Goal: Transaction & Acquisition: Subscribe to service/newsletter

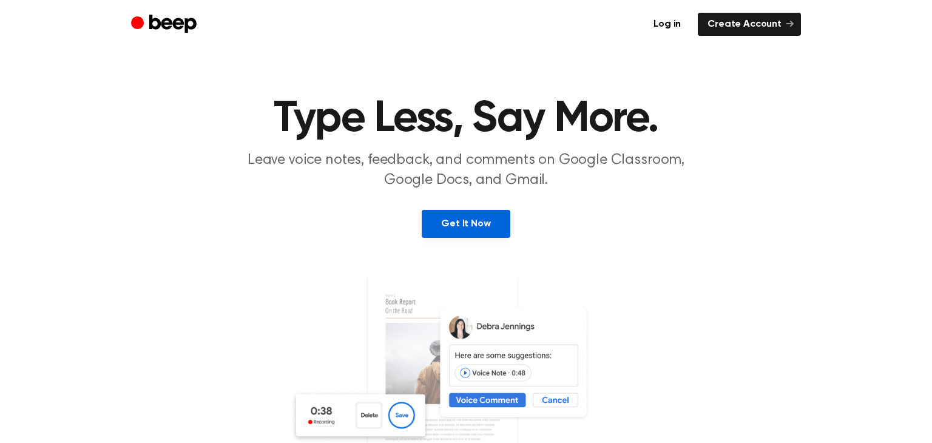
click at [459, 215] on link "Get It Now" at bounding box center [466, 224] width 88 height 28
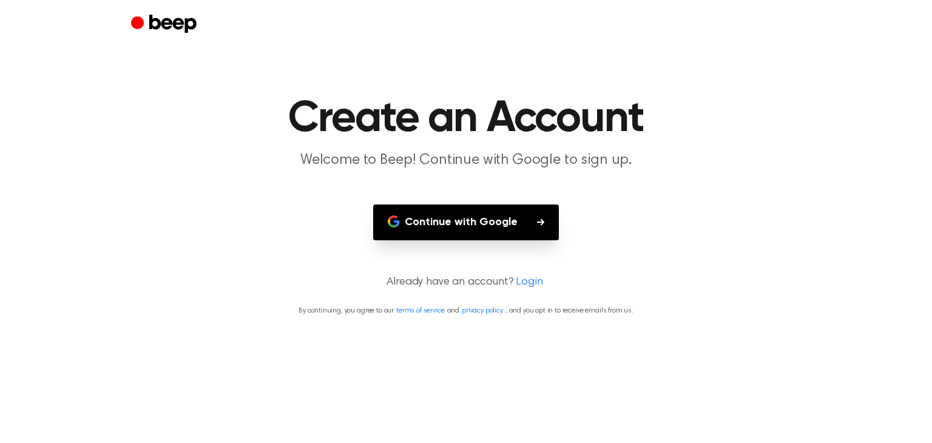
click at [459, 217] on button "Continue with Google" at bounding box center [466, 222] width 186 height 36
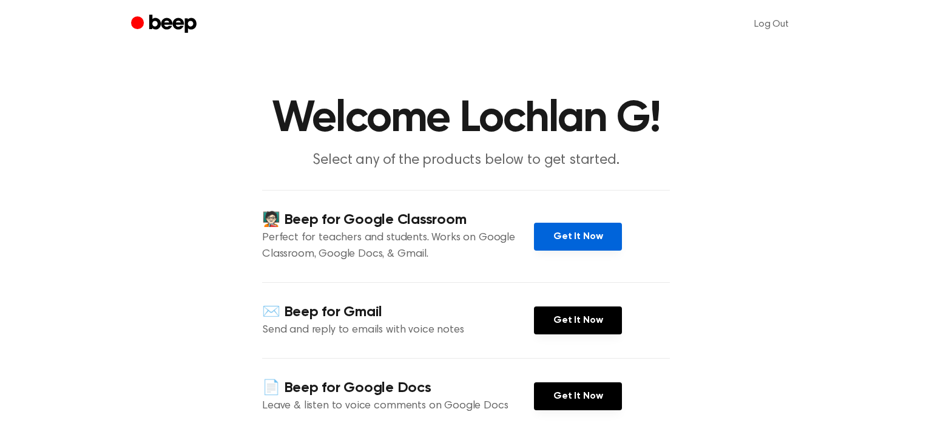
click at [571, 240] on link "Get It Now" at bounding box center [578, 237] width 88 height 28
click at [572, 235] on link "Get It Now" at bounding box center [578, 237] width 88 height 28
click at [588, 231] on link "Get It Now" at bounding box center [578, 237] width 88 height 28
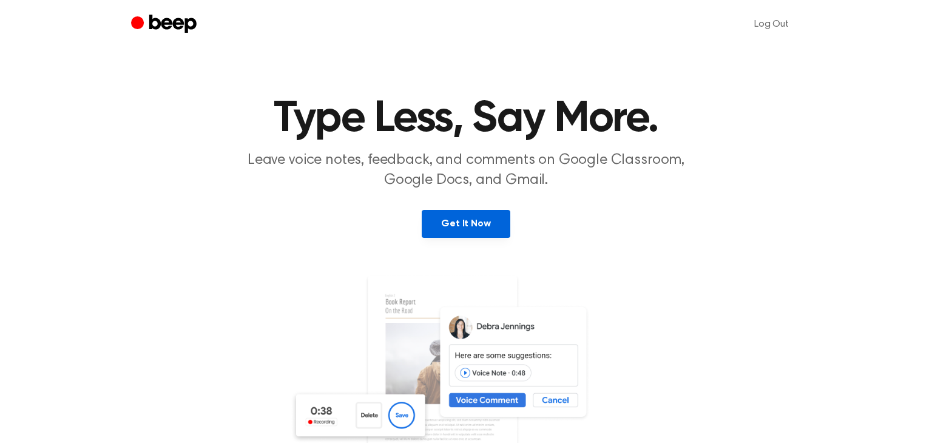
click at [463, 220] on link "Get It Now" at bounding box center [466, 224] width 88 height 28
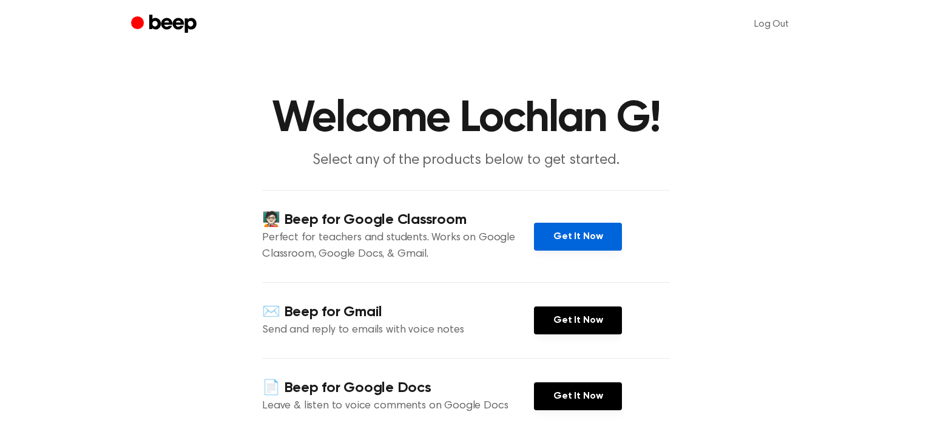
click at [583, 240] on link "Get It Now" at bounding box center [578, 237] width 88 height 28
click at [534, 223] on link "Get It Now" at bounding box center [578, 237] width 88 height 28
click at [556, 246] on link "Get It Now" at bounding box center [578, 237] width 88 height 28
